Goal: Check status: Check status

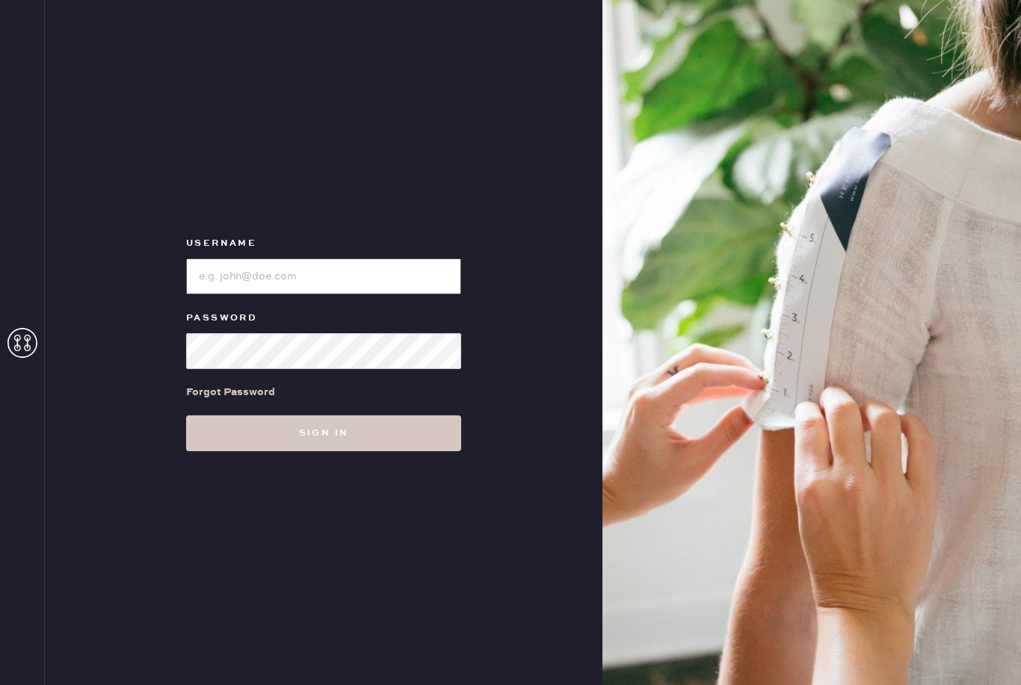
click at [263, 294] on input "loginName" at bounding box center [323, 277] width 275 height 36
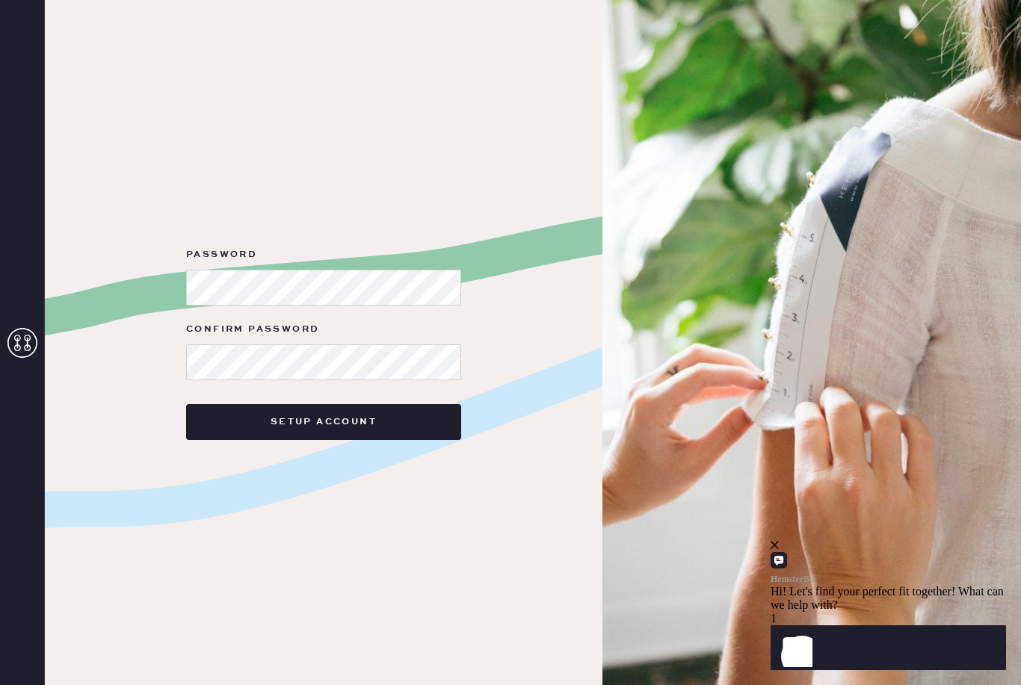
click at [684, 386] on img at bounding box center [811, 342] width 418 height 685
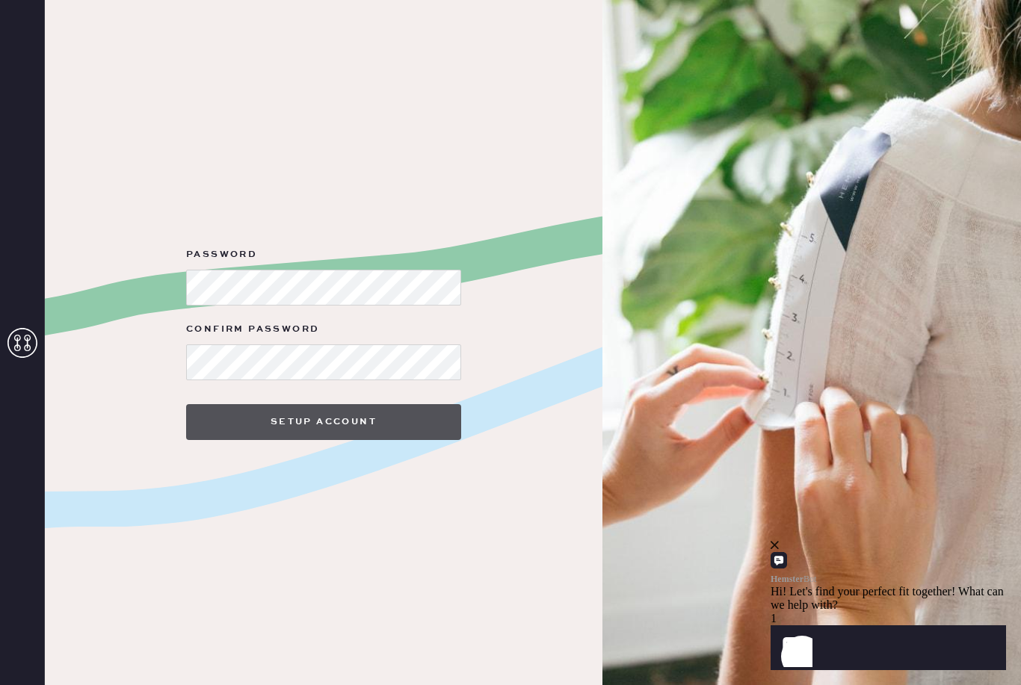
click at [329, 439] on button "Setup Account" at bounding box center [323, 422] width 275 height 36
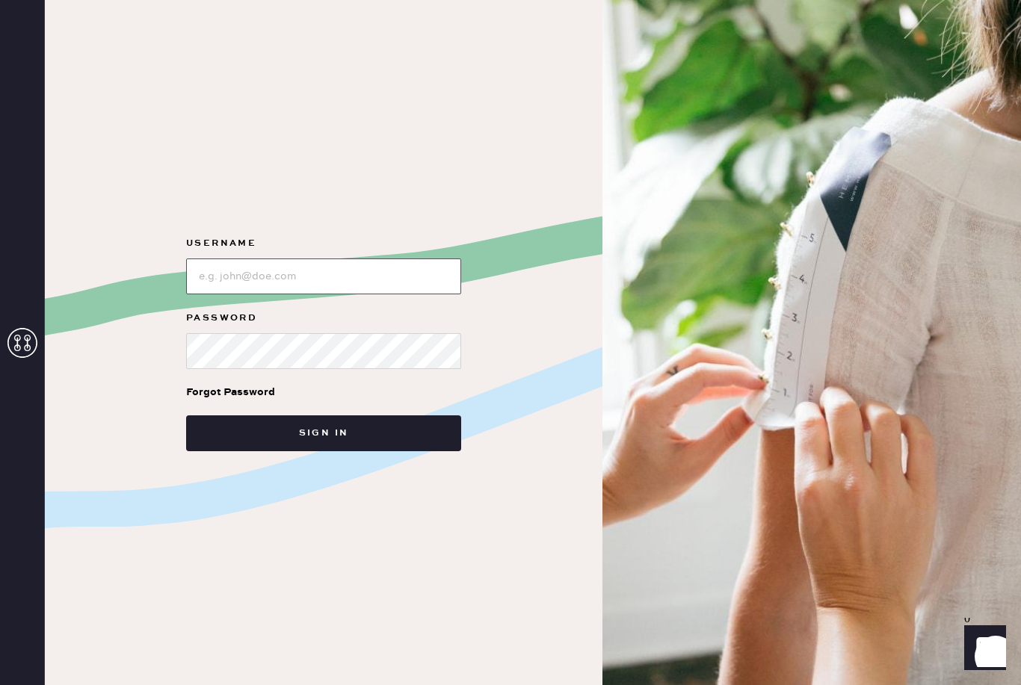
click at [370, 293] on input "loginName" at bounding box center [323, 277] width 275 height 36
type input "yanayadav2000@gmail.com"
click at [324, 451] on button "Sign in" at bounding box center [323, 433] width 275 height 36
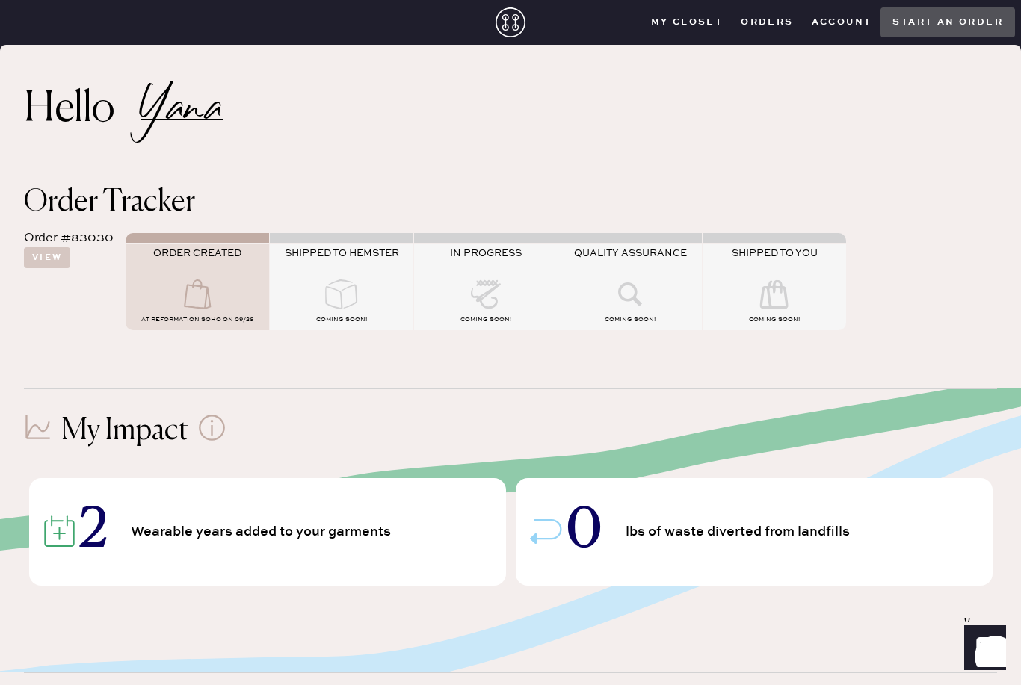
click at [336, 300] on icon at bounding box center [342, 294] width 60 height 30
click at [326, 316] on span "COMING SOON!" at bounding box center [341, 319] width 51 height 7
click at [27, 252] on button "View" at bounding box center [47, 257] width 46 height 21
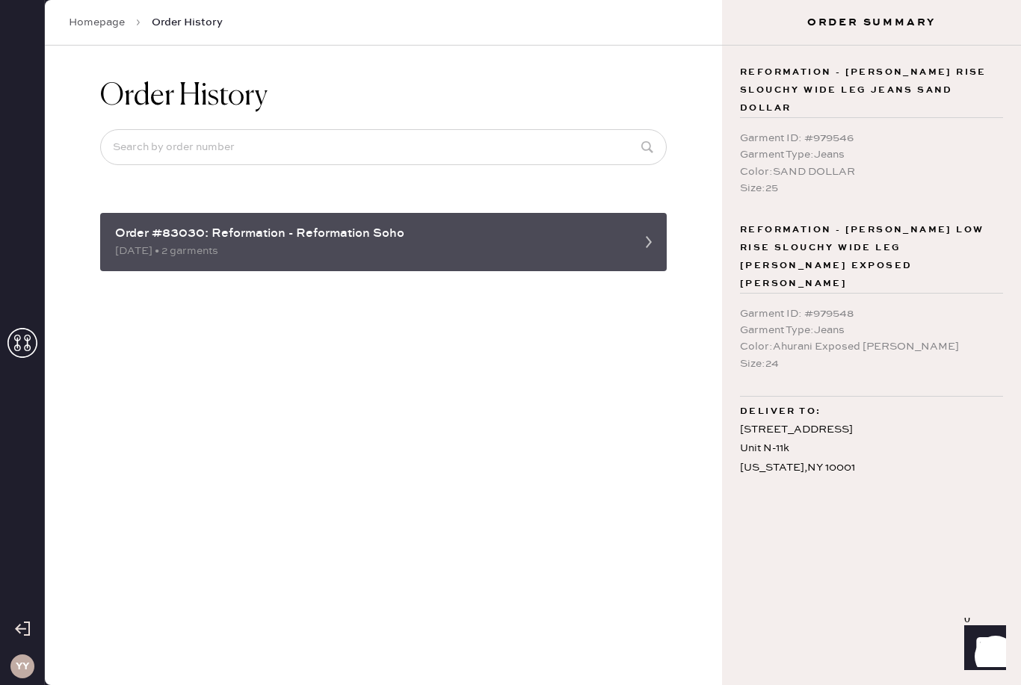
click at [576, 232] on div "Order #83030: Reformation - Reformation Soho" at bounding box center [370, 234] width 510 height 18
click at [608, 269] on div "Order #83030: Reformation - Reformation Soho 09/26/2025 • 2 garments" at bounding box center [383, 242] width 566 height 58
click at [603, 250] on div "09/26/2025 • 2 garments" at bounding box center [370, 251] width 510 height 16
click at [575, 223] on div "Order #83030: Reformation - Reformation Soho 09/26/2025 • 2 garments" at bounding box center [383, 242] width 566 height 58
click at [620, 242] on div "Order #83030: Reformation - Reformation Soho" at bounding box center [370, 234] width 510 height 18
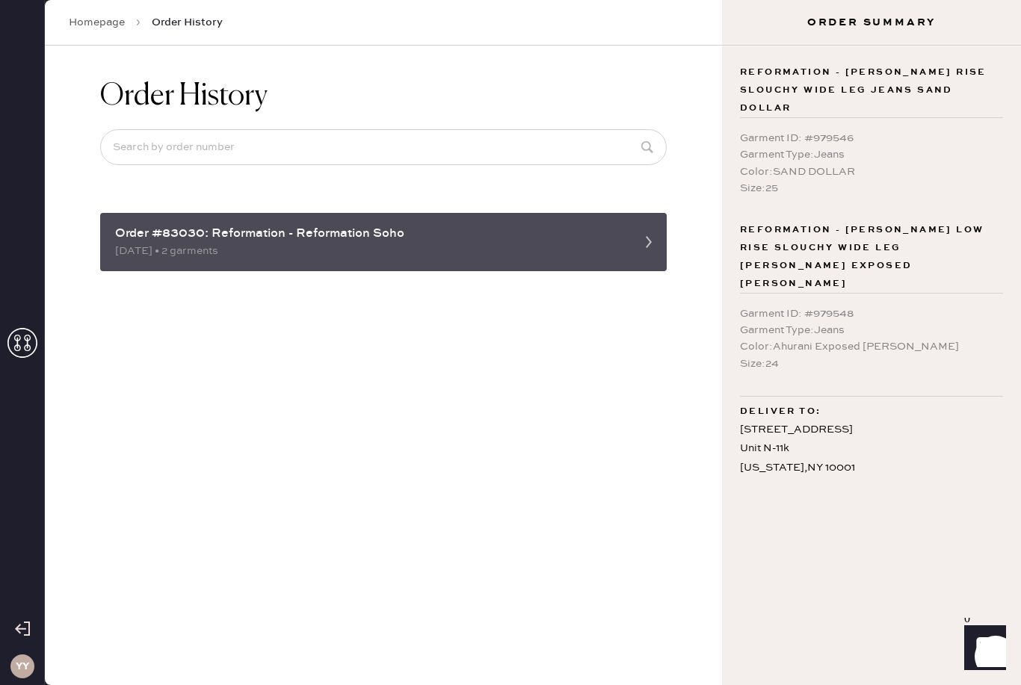
click at [644, 247] on icon at bounding box center [649, 242] width 30 height 30
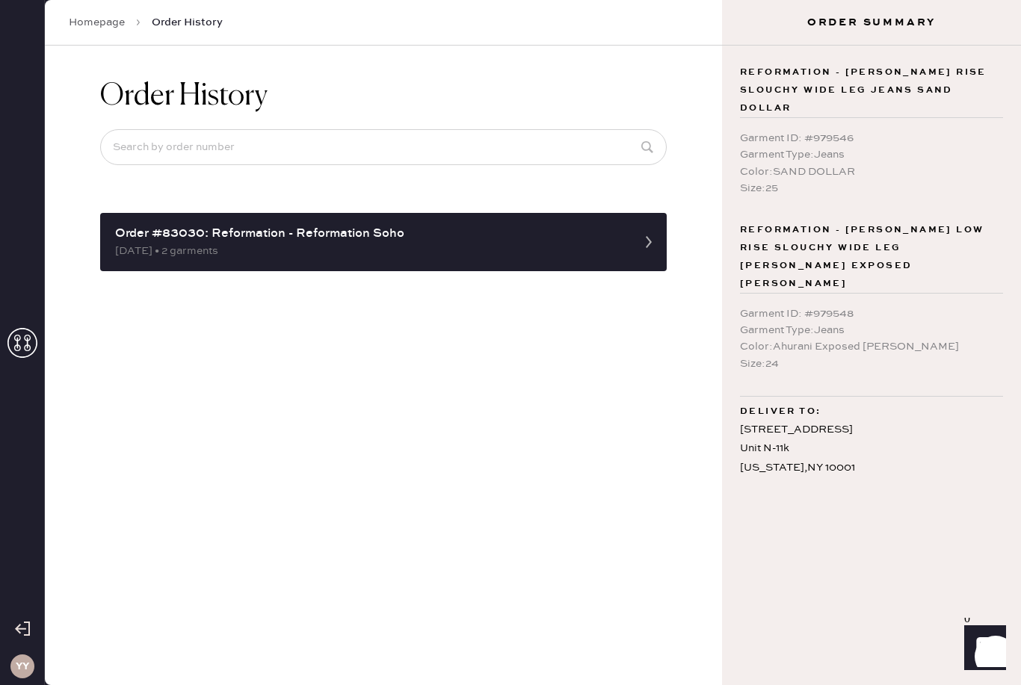
click at [107, 27] on link "Homepage" at bounding box center [97, 22] width 56 height 15
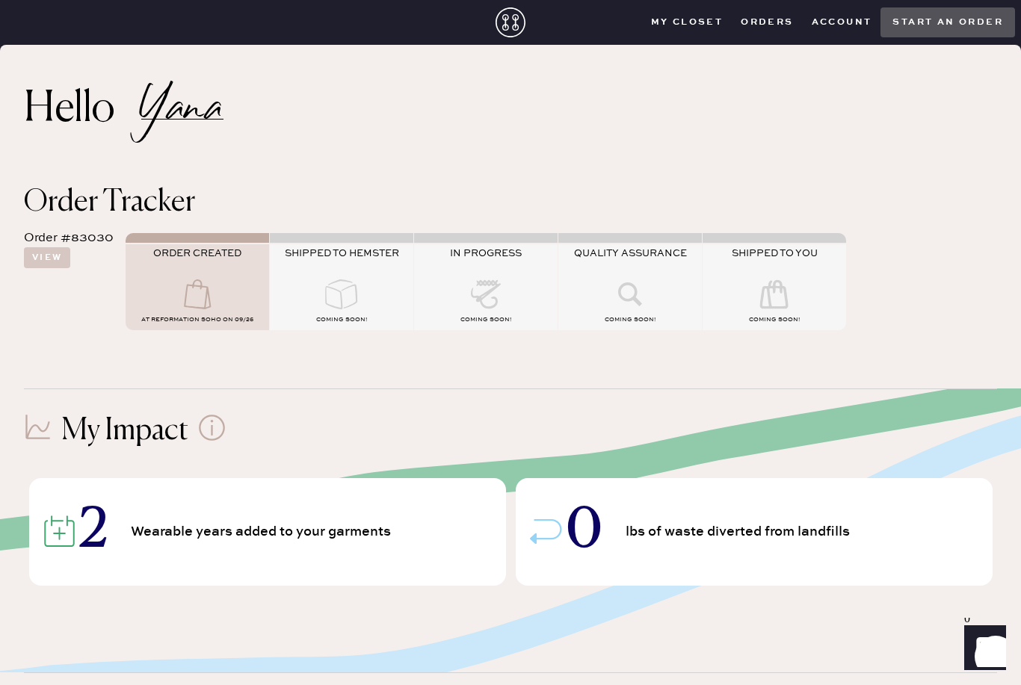
click at [352, 312] on div "COMING SOON!" at bounding box center [341, 321] width 143 height 18
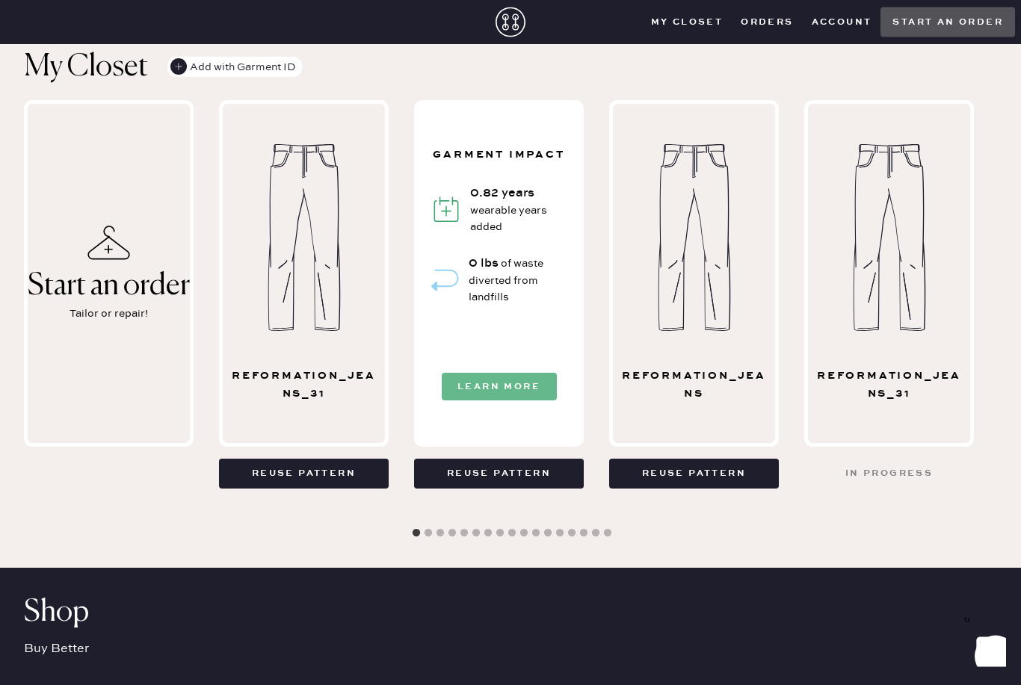
scroll to position [648, 0]
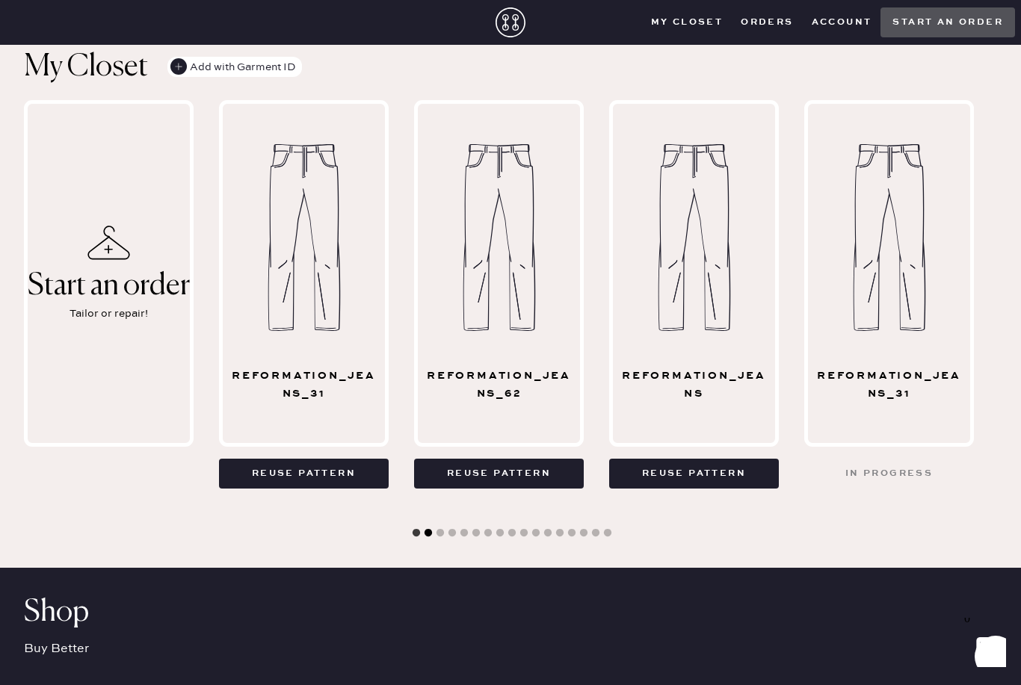
click at [424, 536] on button "2" at bounding box center [428, 533] width 15 height 15
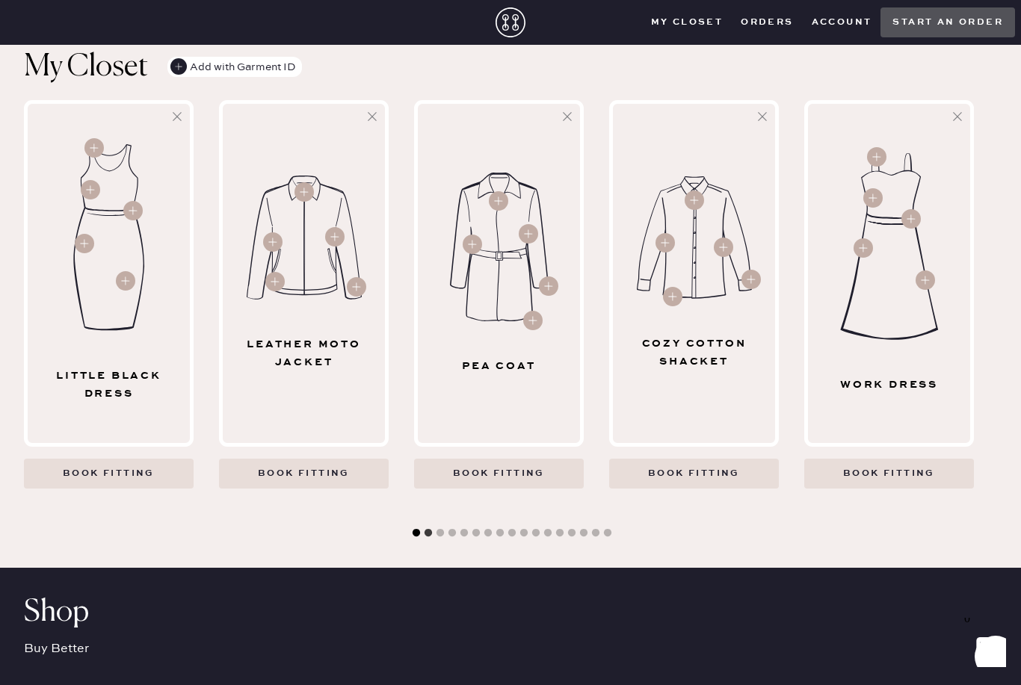
click at [420, 534] on button "1" at bounding box center [416, 533] width 15 height 15
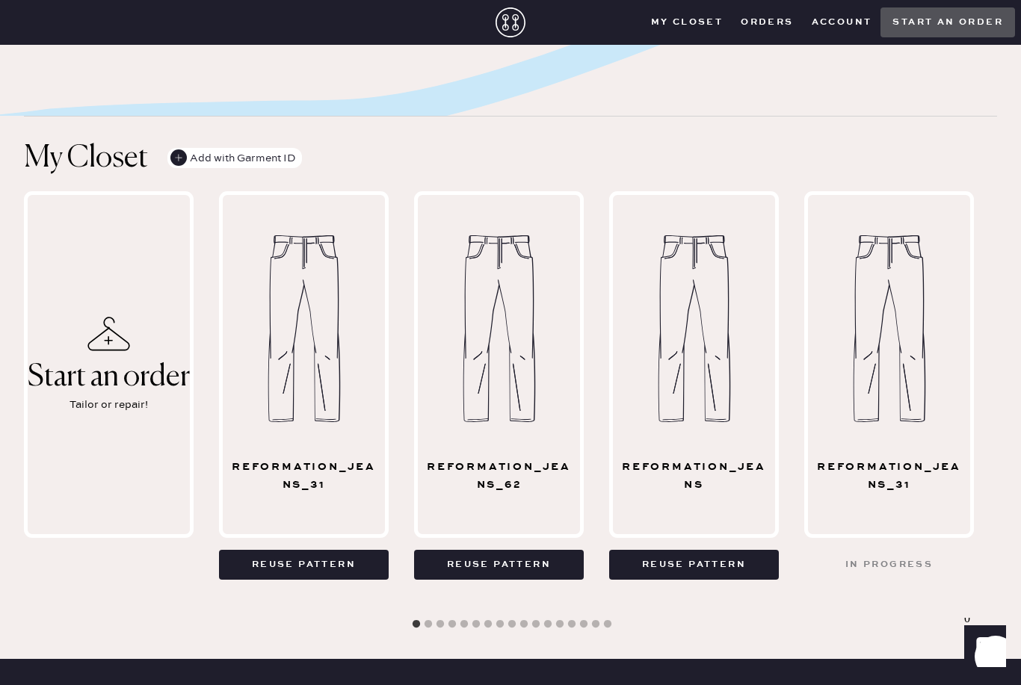
scroll to position [0, 0]
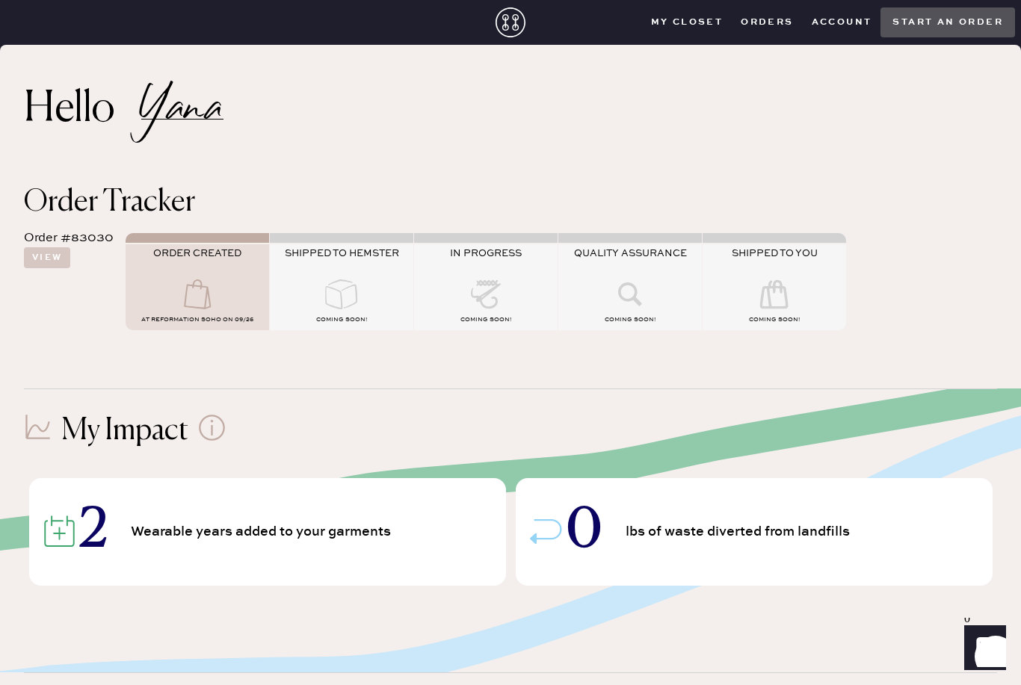
click at [309, 283] on div at bounding box center [341, 295] width 143 height 33
click at [40, 253] on button "View" at bounding box center [47, 257] width 46 height 21
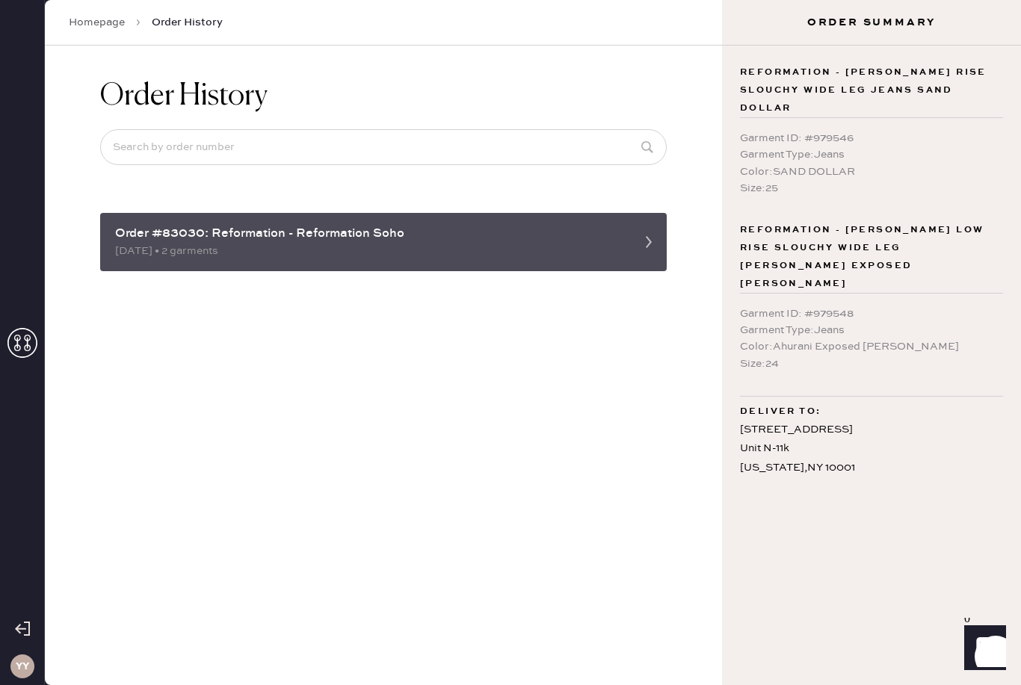
click at [194, 257] on div "09/26/2025 • 2 garments" at bounding box center [370, 251] width 510 height 16
click at [400, 222] on div "Order #83030: Reformation - Reformation Soho 09/26/2025 • 2 garments" at bounding box center [383, 242] width 566 height 58
